Goal: Contribute content

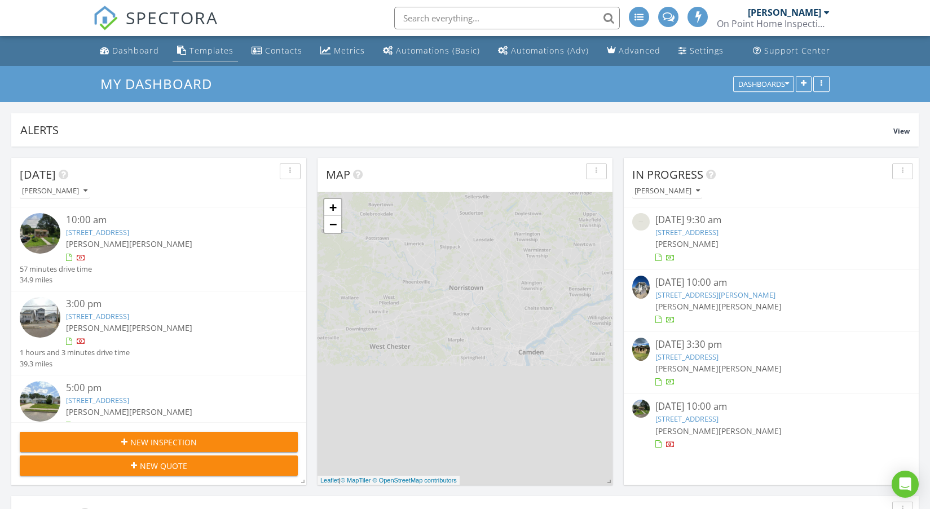
scroll to position [6, 6]
click at [205, 49] on div "Templates" at bounding box center [211, 50] width 44 height 11
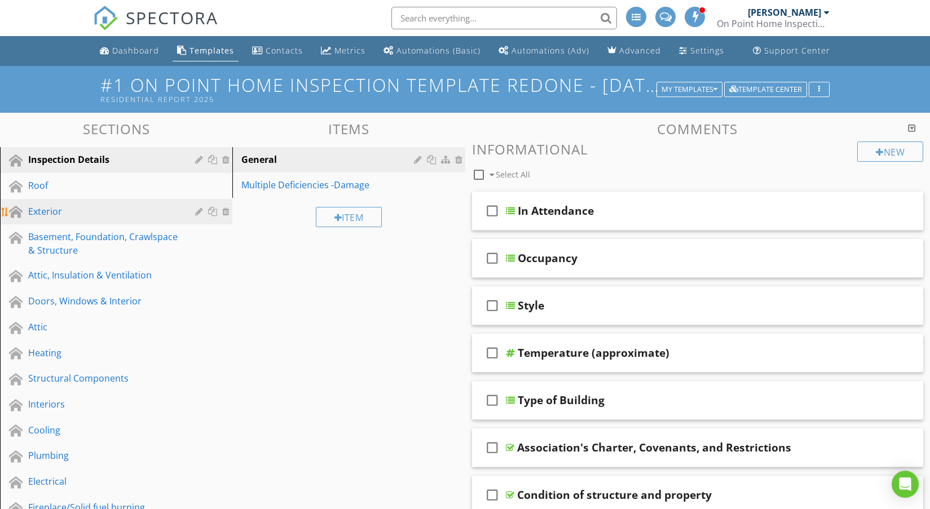
click at [54, 215] on div "Exterior" at bounding box center [103, 212] width 151 height 14
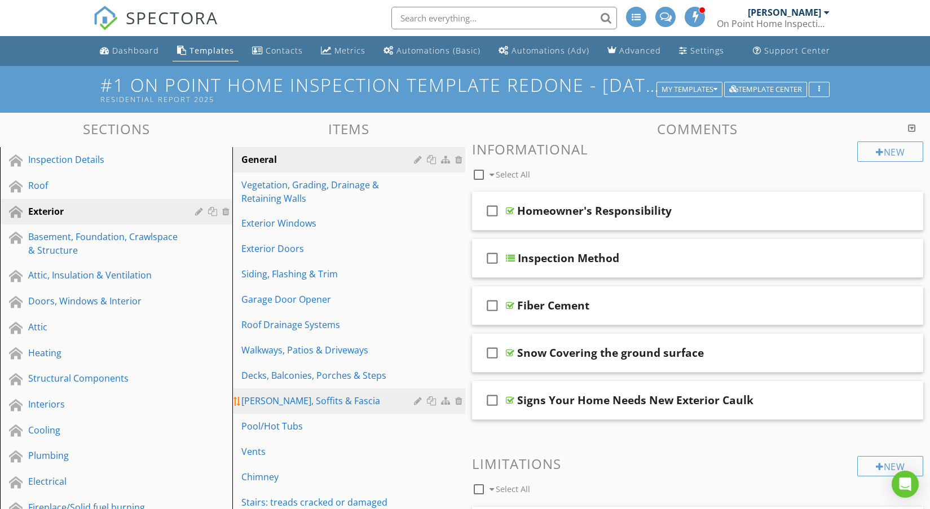
click at [285, 401] on div "[PERSON_NAME], Soffits & Fascia" at bounding box center [328, 401] width 175 height 14
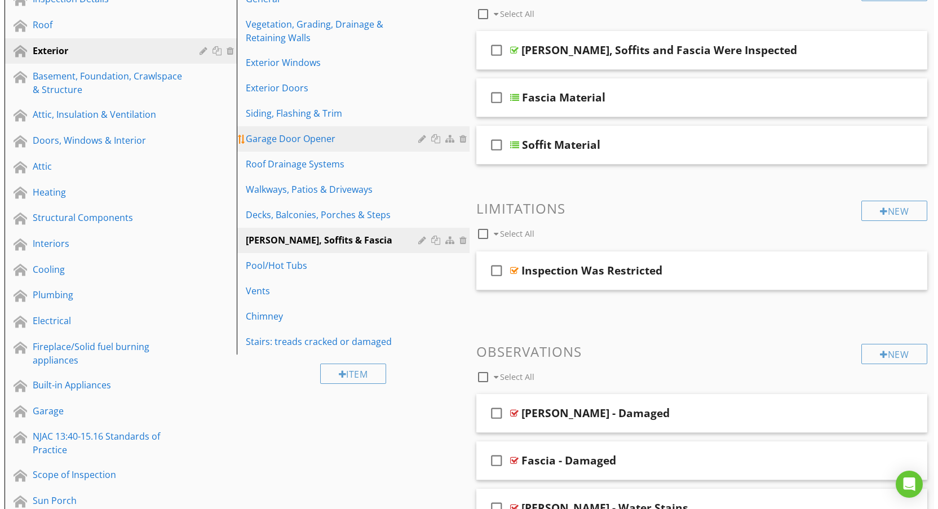
scroll to position [226, 0]
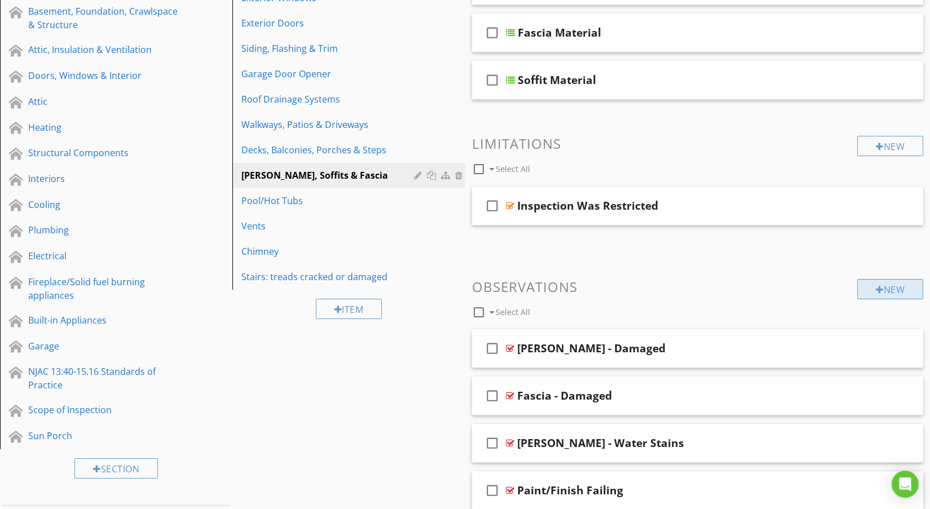
click at [876, 291] on div at bounding box center [880, 289] width 8 height 9
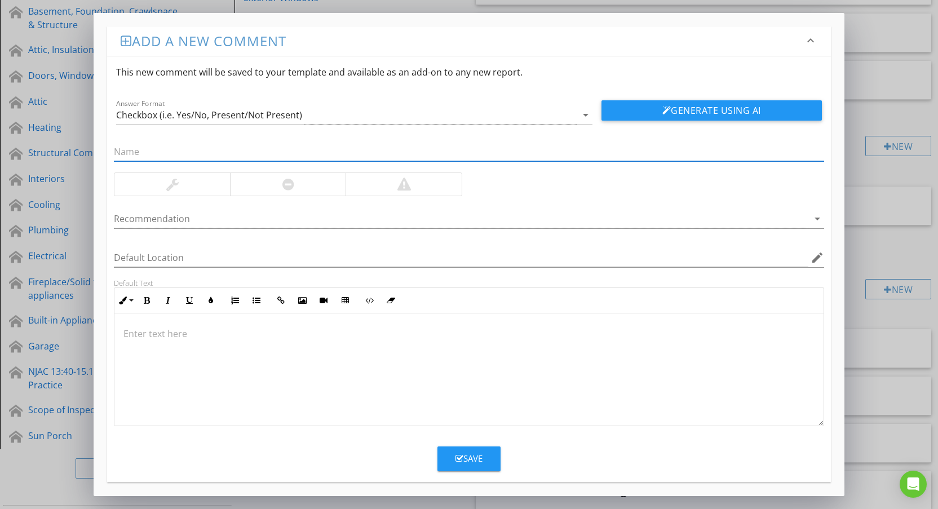
click at [151, 145] on input "text" at bounding box center [469, 152] width 710 height 19
type input "paint peeling from fascia alumimue"
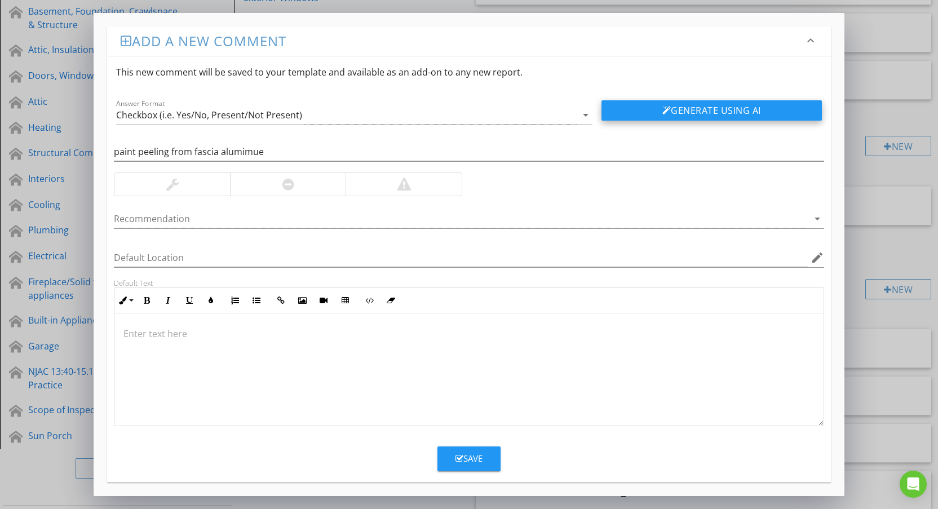
click at [629, 107] on button "Generate Using AI" at bounding box center [712, 110] width 220 height 20
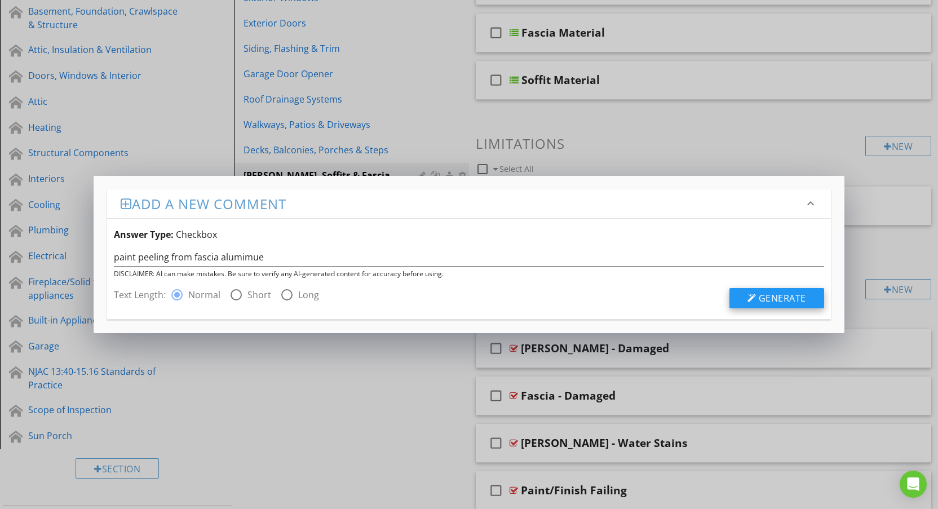
click at [757, 294] on button "Generate" at bounding box center [776, 298] width 95 height 20
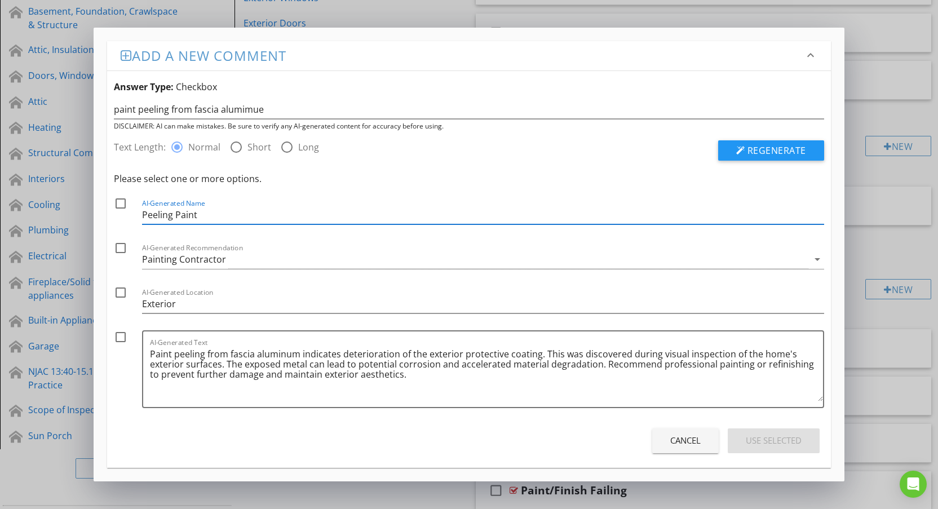
drag, startPoint x: 194, startPoint y: 213, endPoint x: 123, endPoint y: 224, distance: 71.4
click at [122, 222] on div "check_box_outline_blank AI-Generated Name Peeling Paint" at bounding box center [469, 213] width 710 height 33
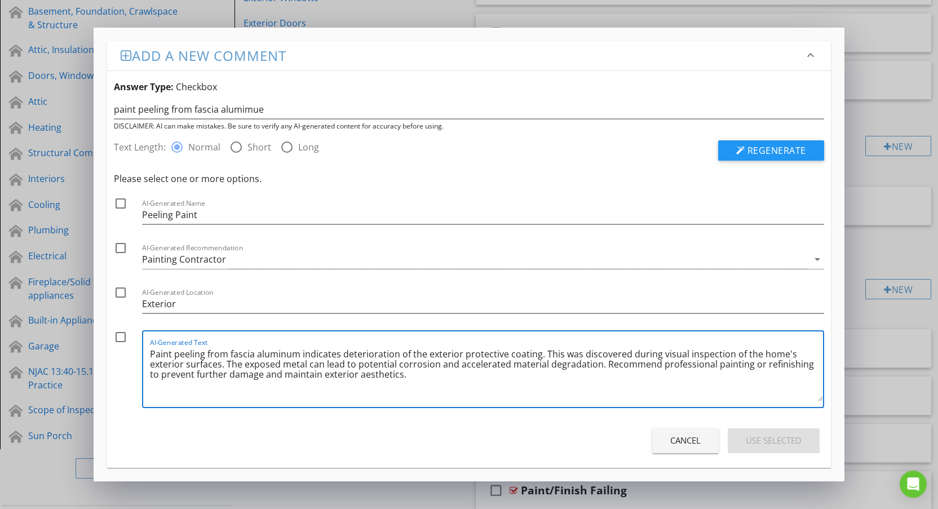
drag, startPoint x: 151, startPoint y: 355, endPoint x: 398, endPoint y: 386, distance: 249.5
click at [434, 396] on textarea "Paint peeling from fascia aluminum indicates deterioration of the exterior prot…" at bounding box center [486, 373] width 673 height 56
